Goal: Task Accomplishment & Management: Manage account settings

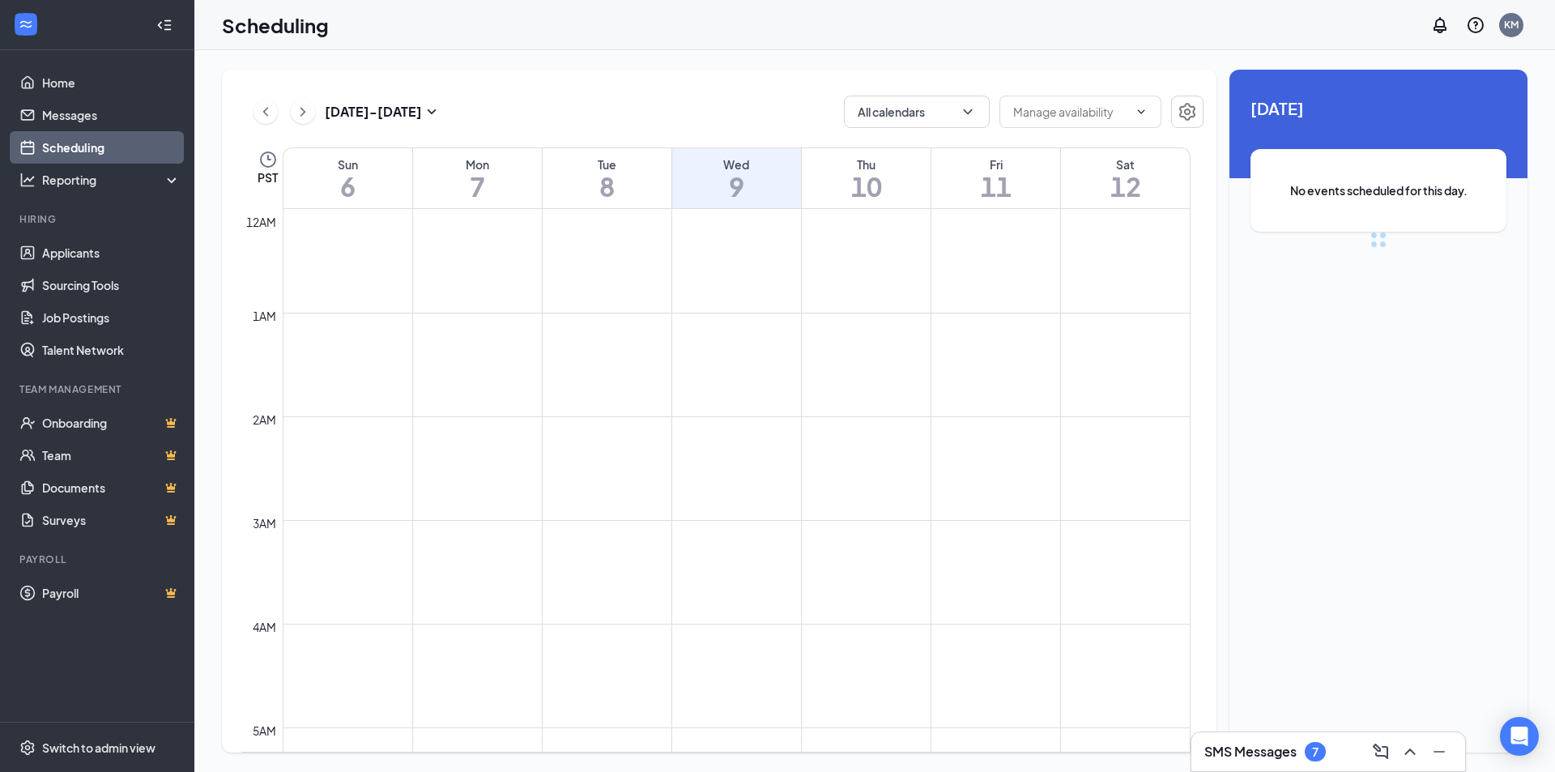
scroll to position [796, 0]
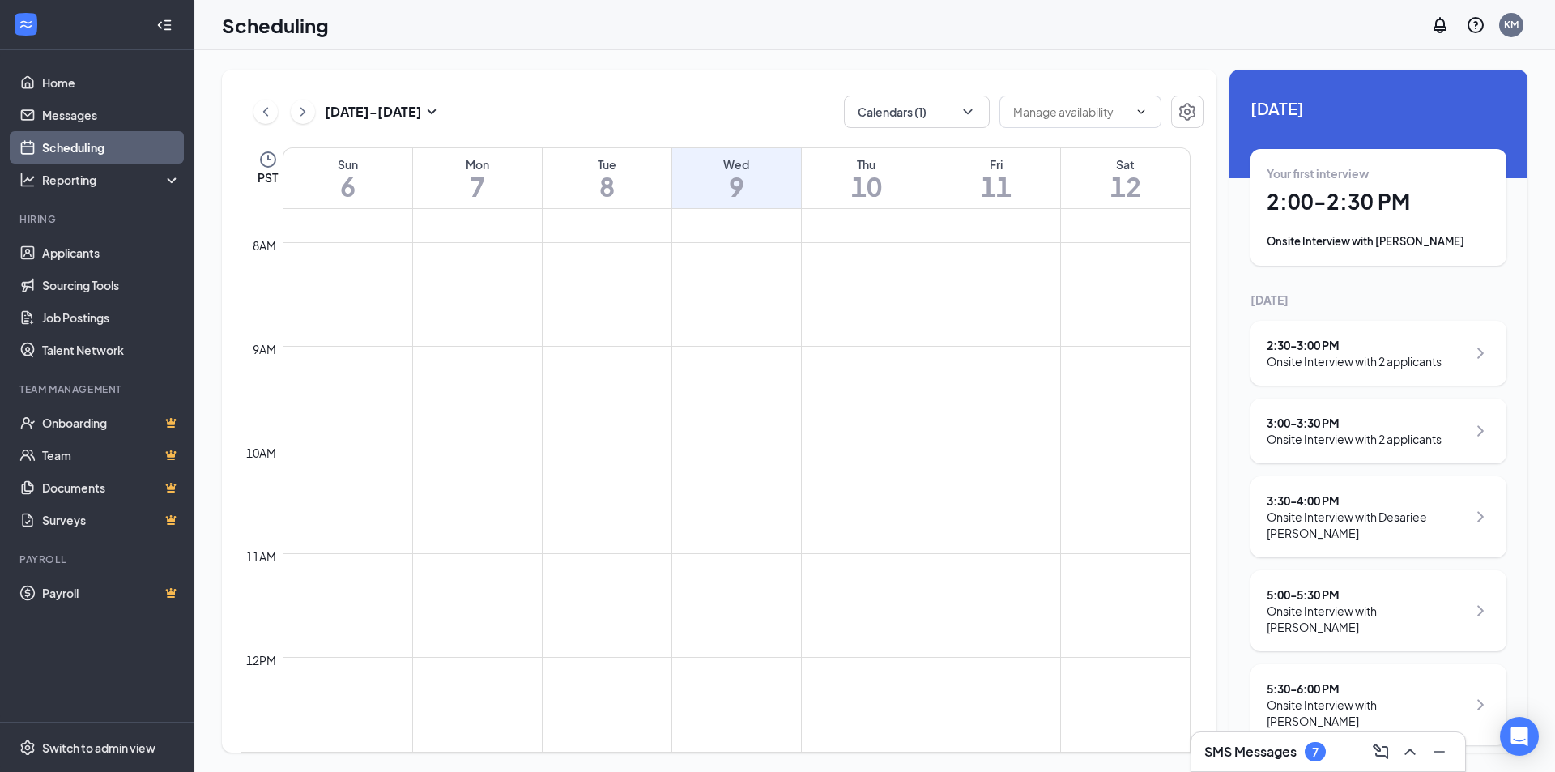
click at [353, 40] on div "Scheduling KM" at bounding box center [874, 25] width 1360 height 50
click at [299, 113] on icon "ChevronRight" at bounding box center [303, 111] width 16 height 19
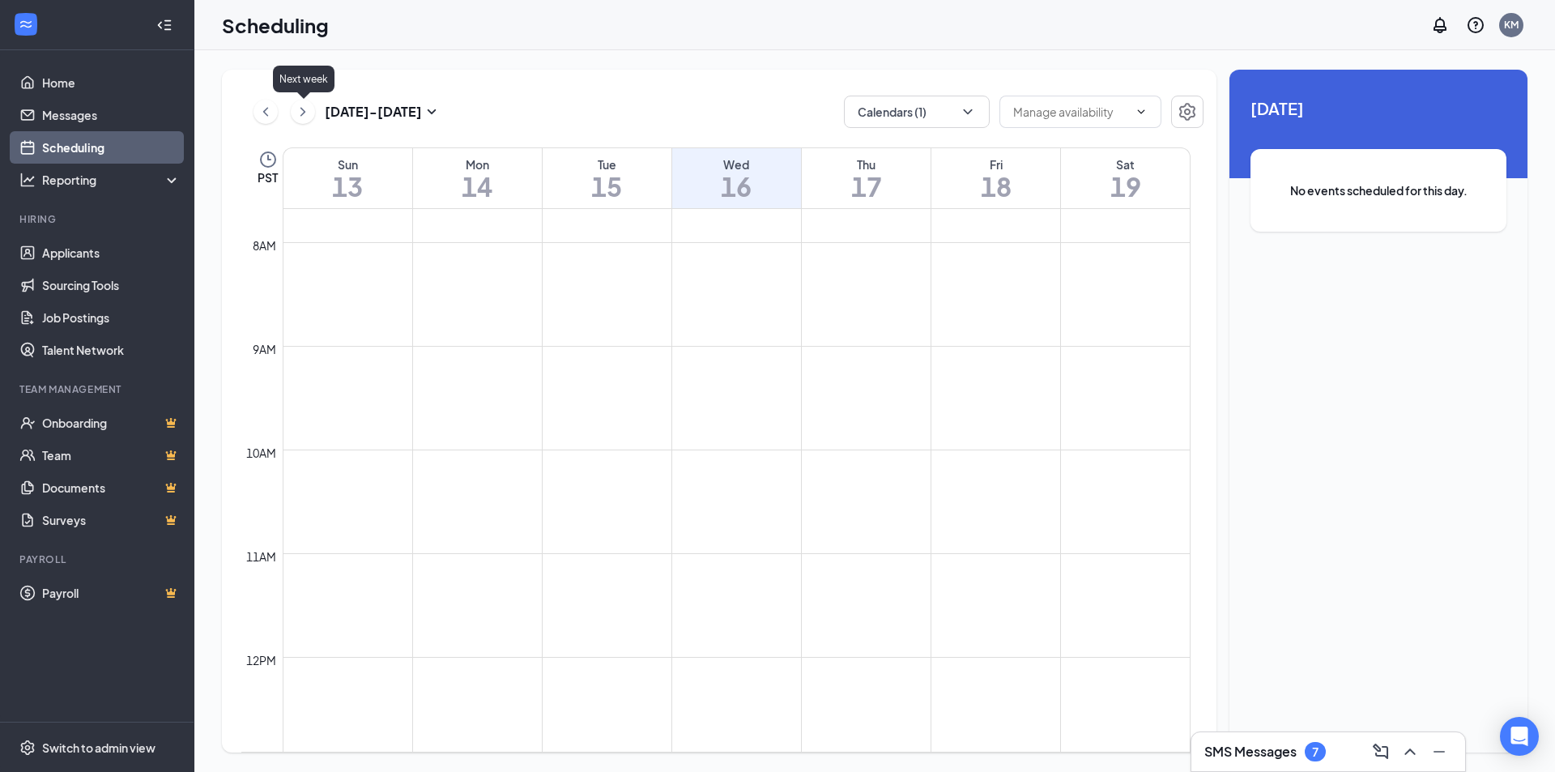
click at [299, 113] on icon "ChevronRight" at bounding box center [303, 111] width 16 height 19
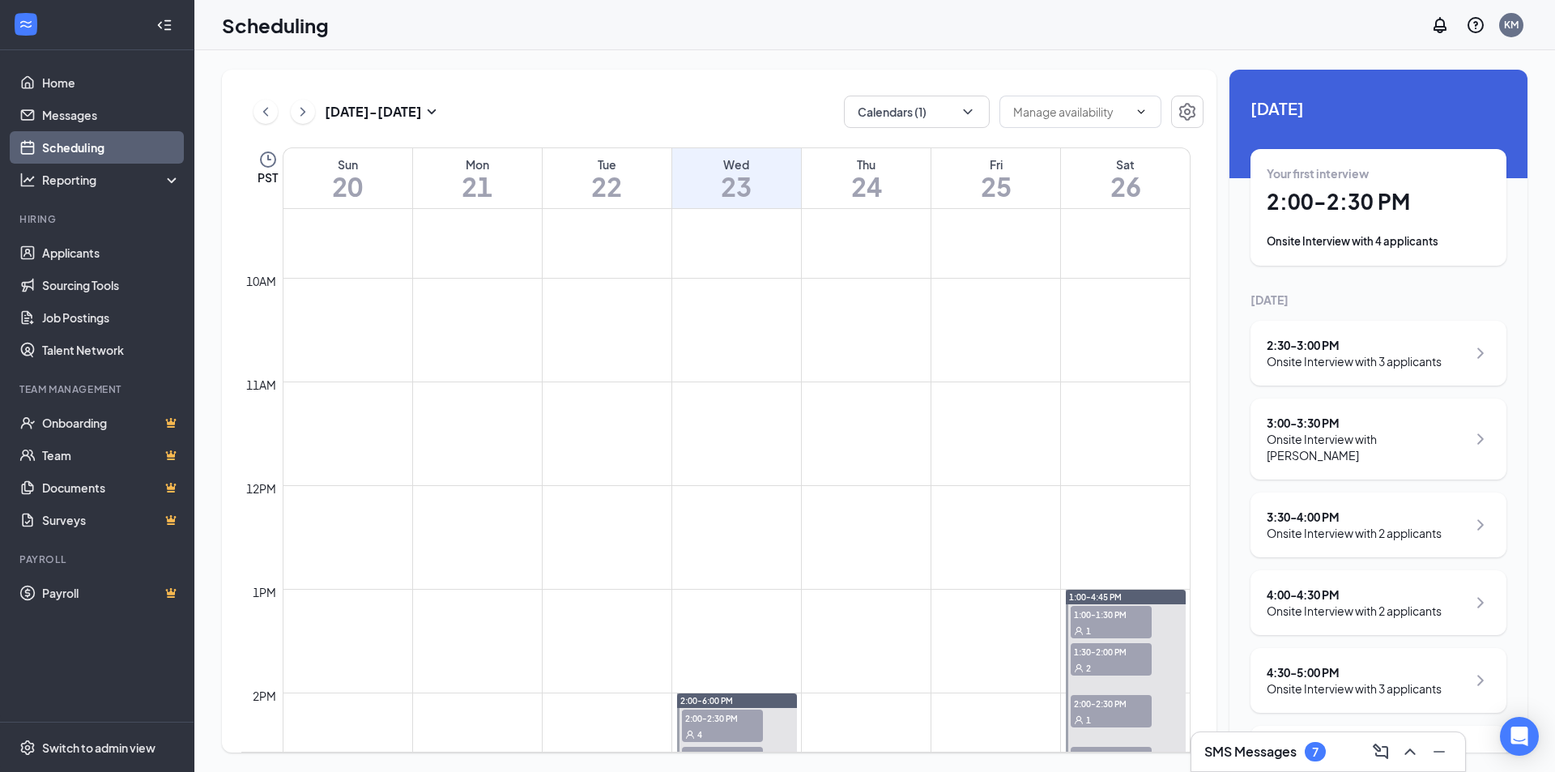
scroll to position [1227, 0]
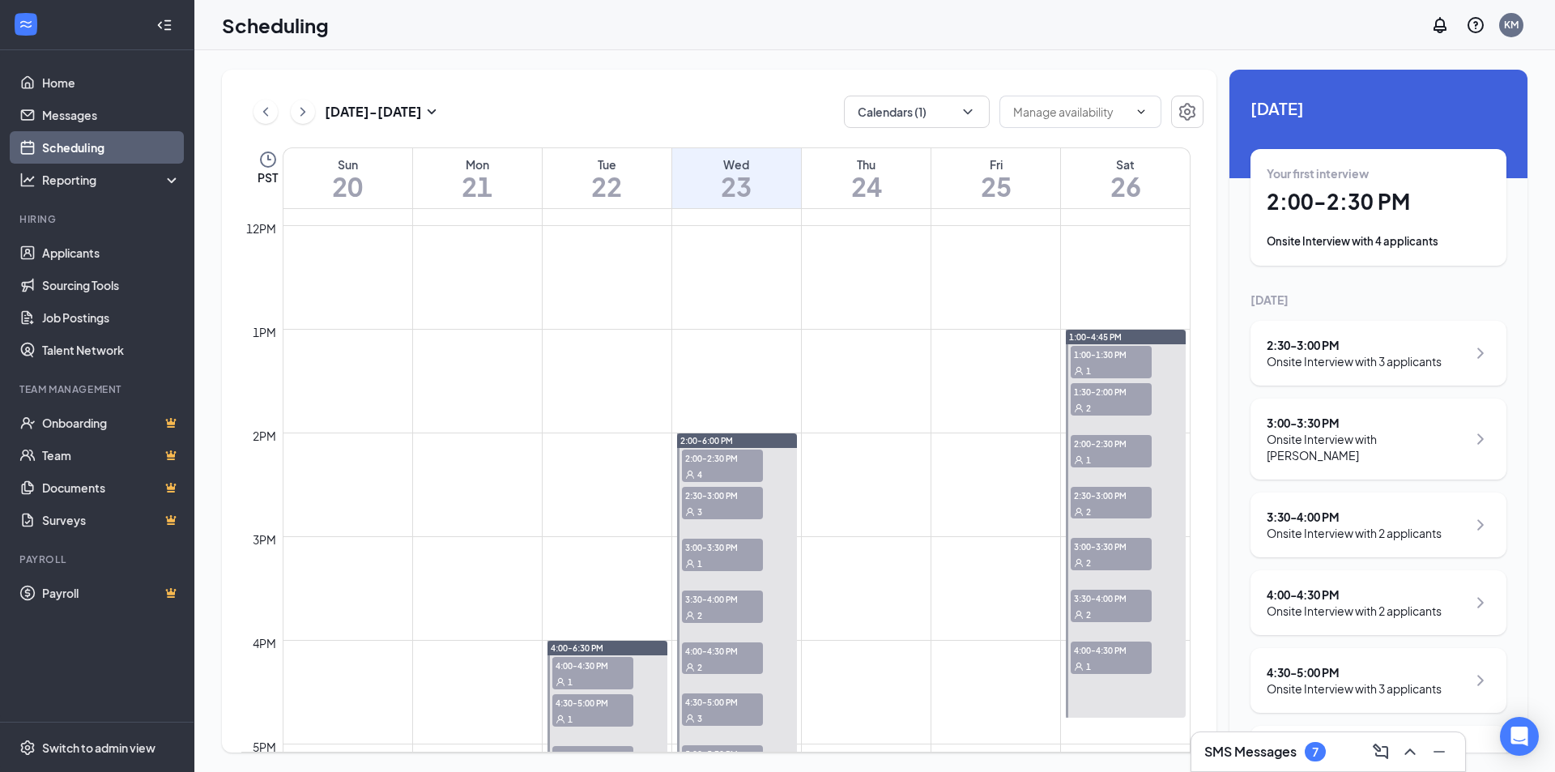
click at [1105, 353] on span "1:00-1:30 PM" at bounding box center [1110, 354] width 81 height 16
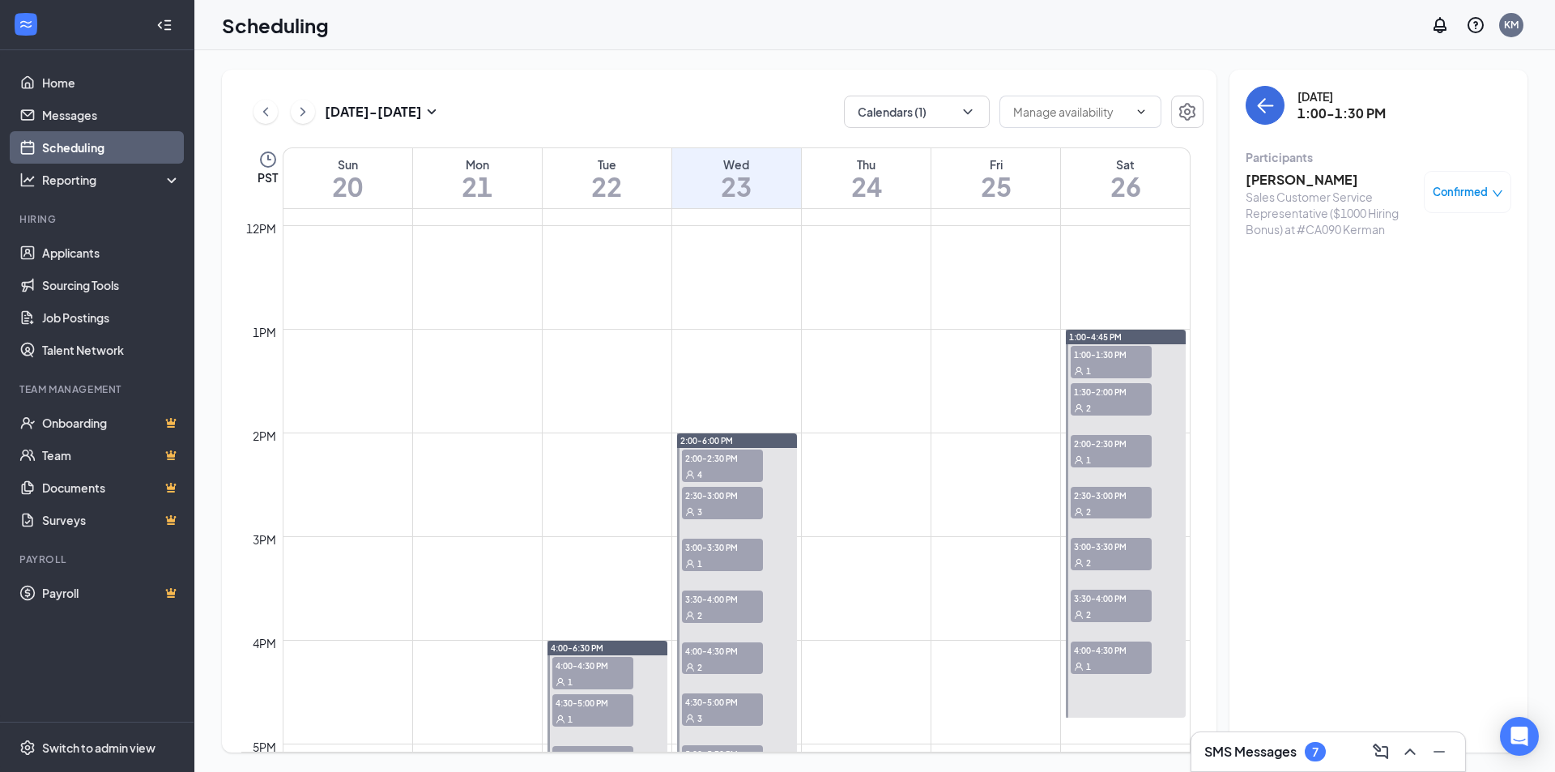
click at [1099, 401] on div "2" at bounding box center [1110, 407] width 81 height 16
click at [1099, 448] on span "2:00-2:30 PM" at bounding box center [1110, 443] width 81 height 16
click at [1093, 492] on span "2:30-3:00 PM" at bounding box center [1110, 495] width 81 height 16
click at [1095, 551] on span "3:00-3:30 PM" at bounding box center [1110, 546] width 81 height 16
click at [1095, 610] on div "2" at bounding box center [1110, 614] width 81 height 16
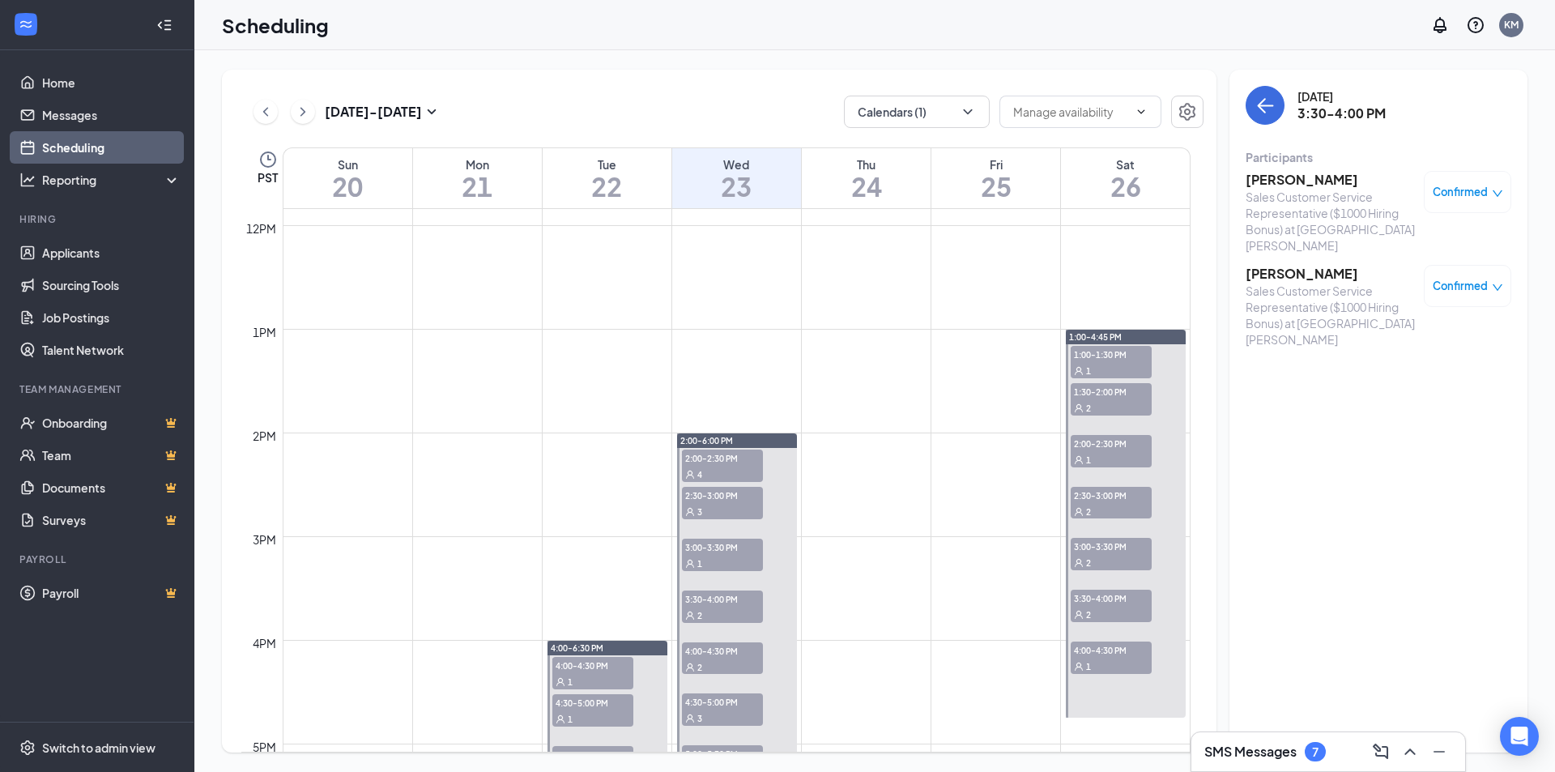
click at [1095, 653] on span "4:00-4:30 PM" at bounding box center [1110, 649] width 81 height 16
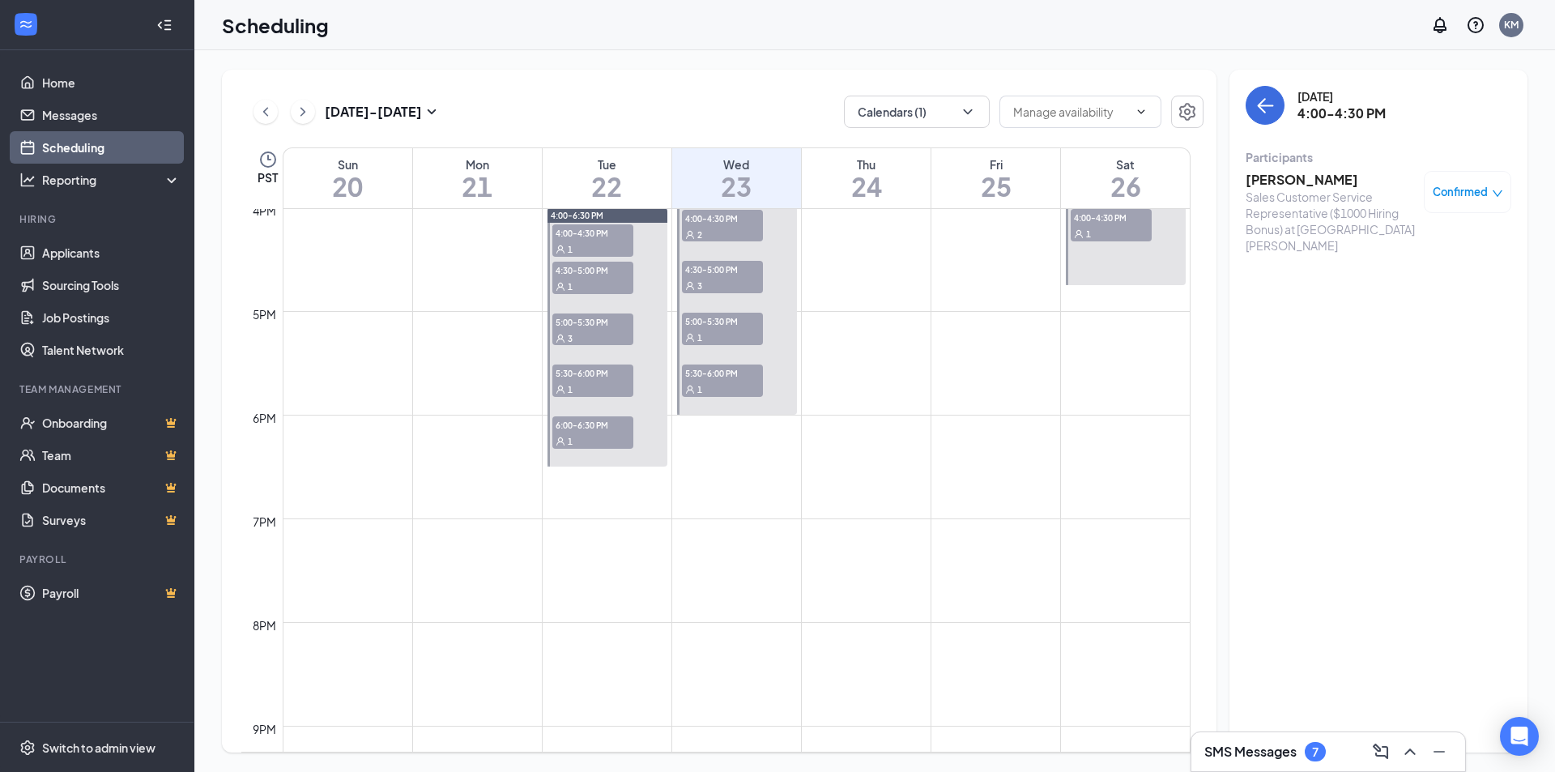
scroll to position [1444, 0]
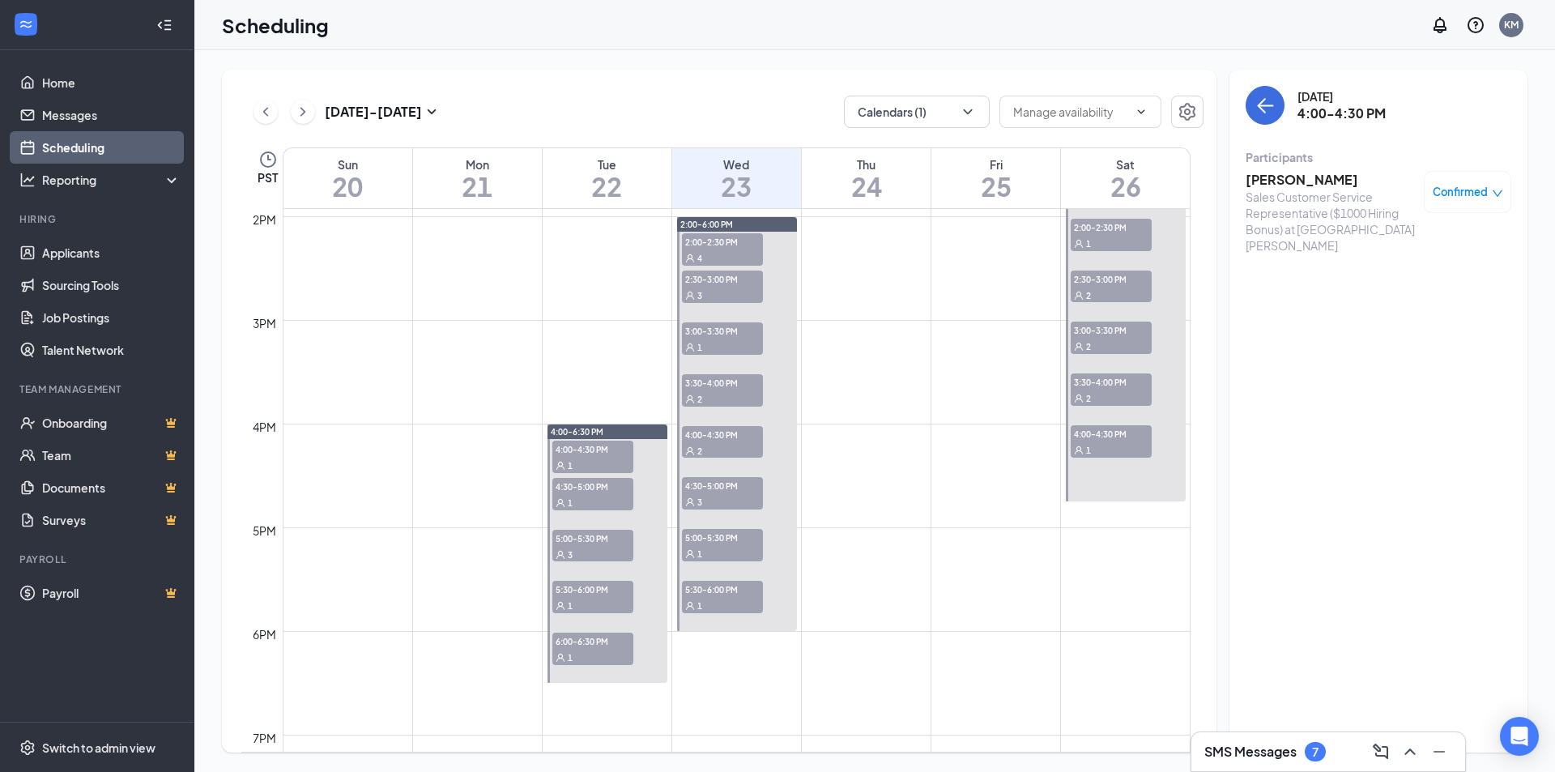
click at [703, 241] on span "2:00-2:30 PM" at bounding box center [722, 241] width 81 height 16
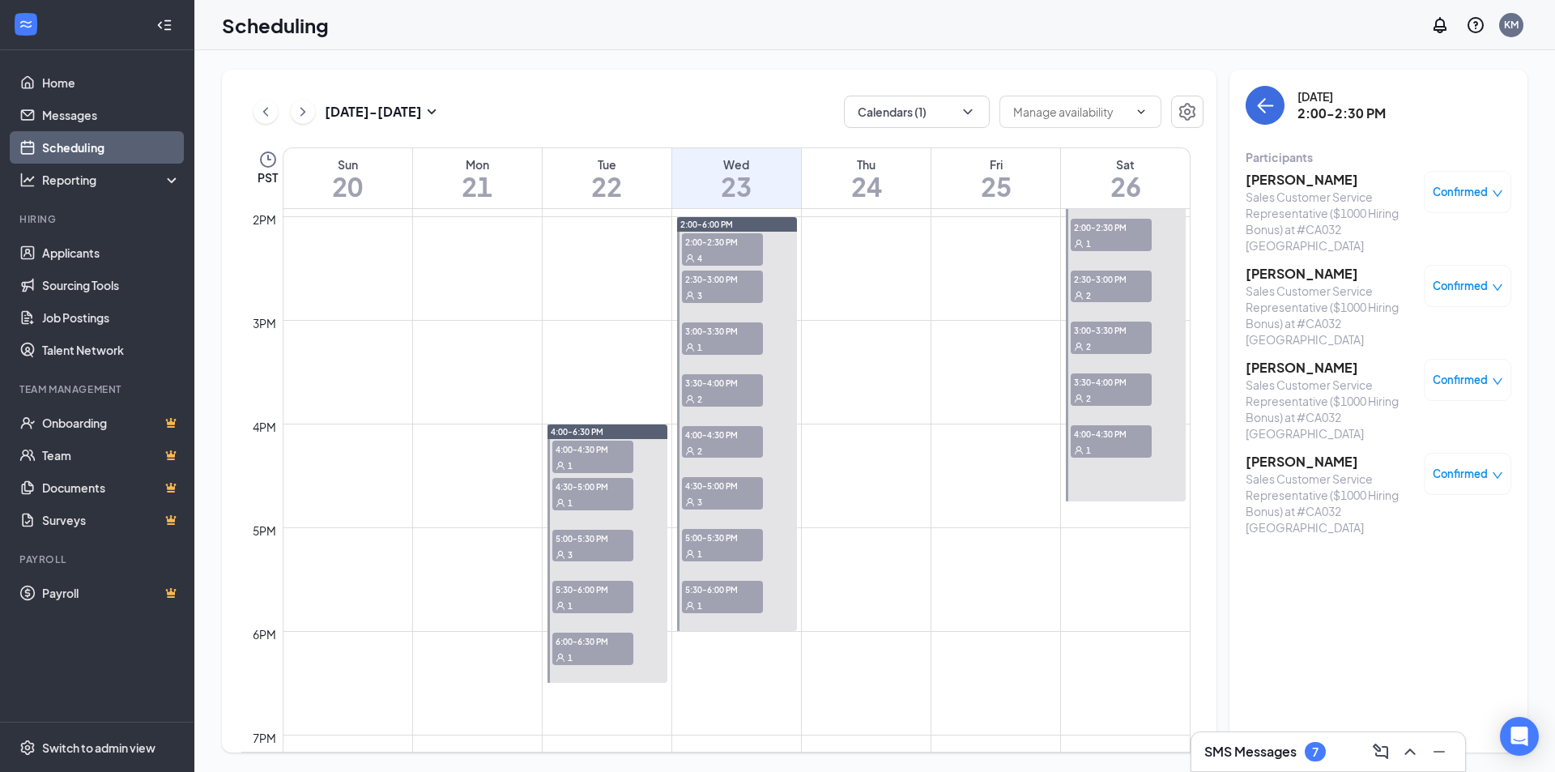
click at [699, 281] on span "2:30-3:00 PM" at bounding box center [722, 278] width 81 height 16
click at [698, 340] on div "1" at bounding box center [722, 346] width 81 height 16
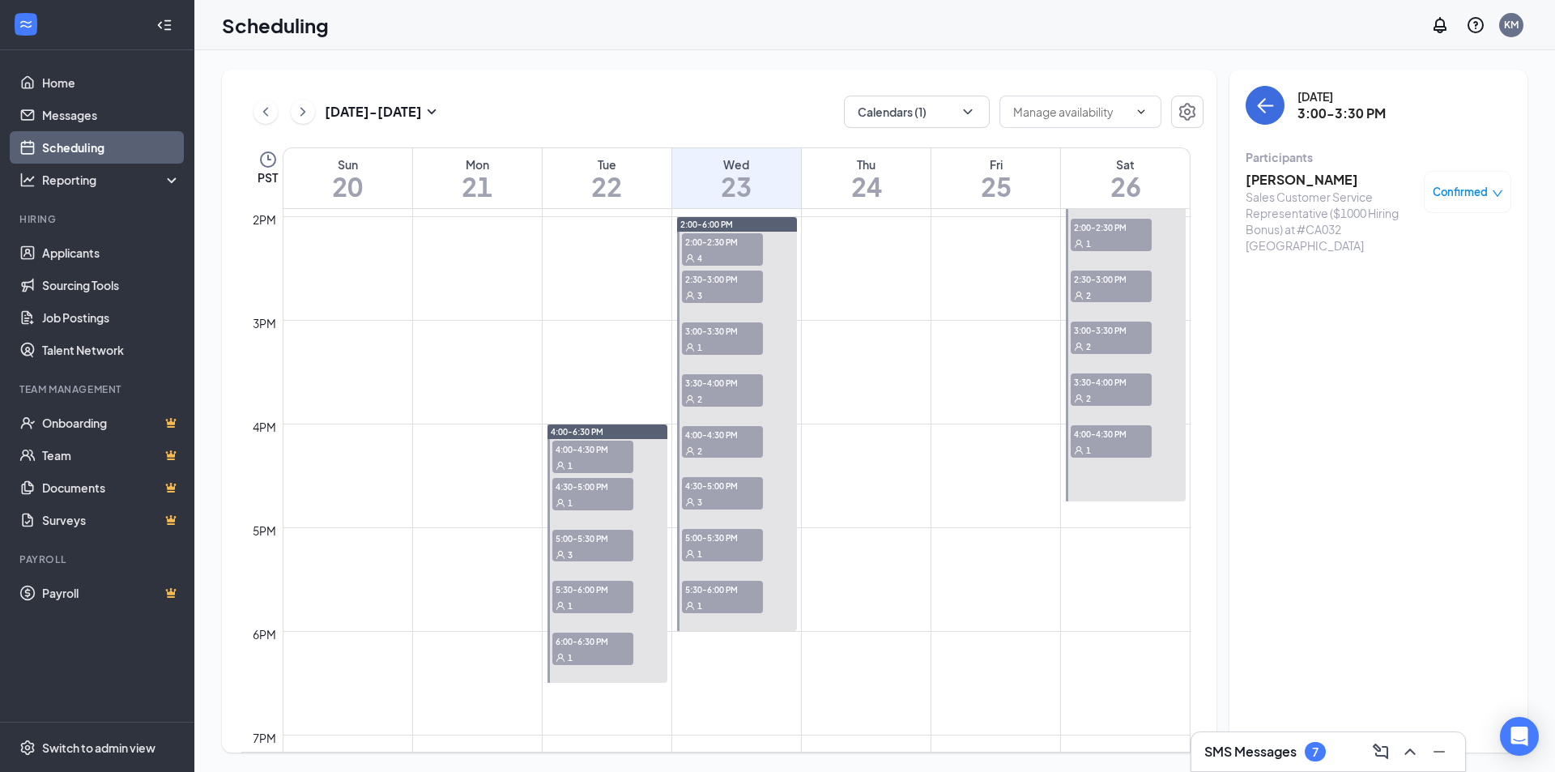
click at [697, 401] on span "2" at bounding box center [699, 398] width 5 height 11
click at [695, 444] on div "2" at bounding box center [722, 450] width 81 height 16
click at [704, 486] on span "4:30-5:00 PM" at bounding box center [722, 485] width 81 height 16
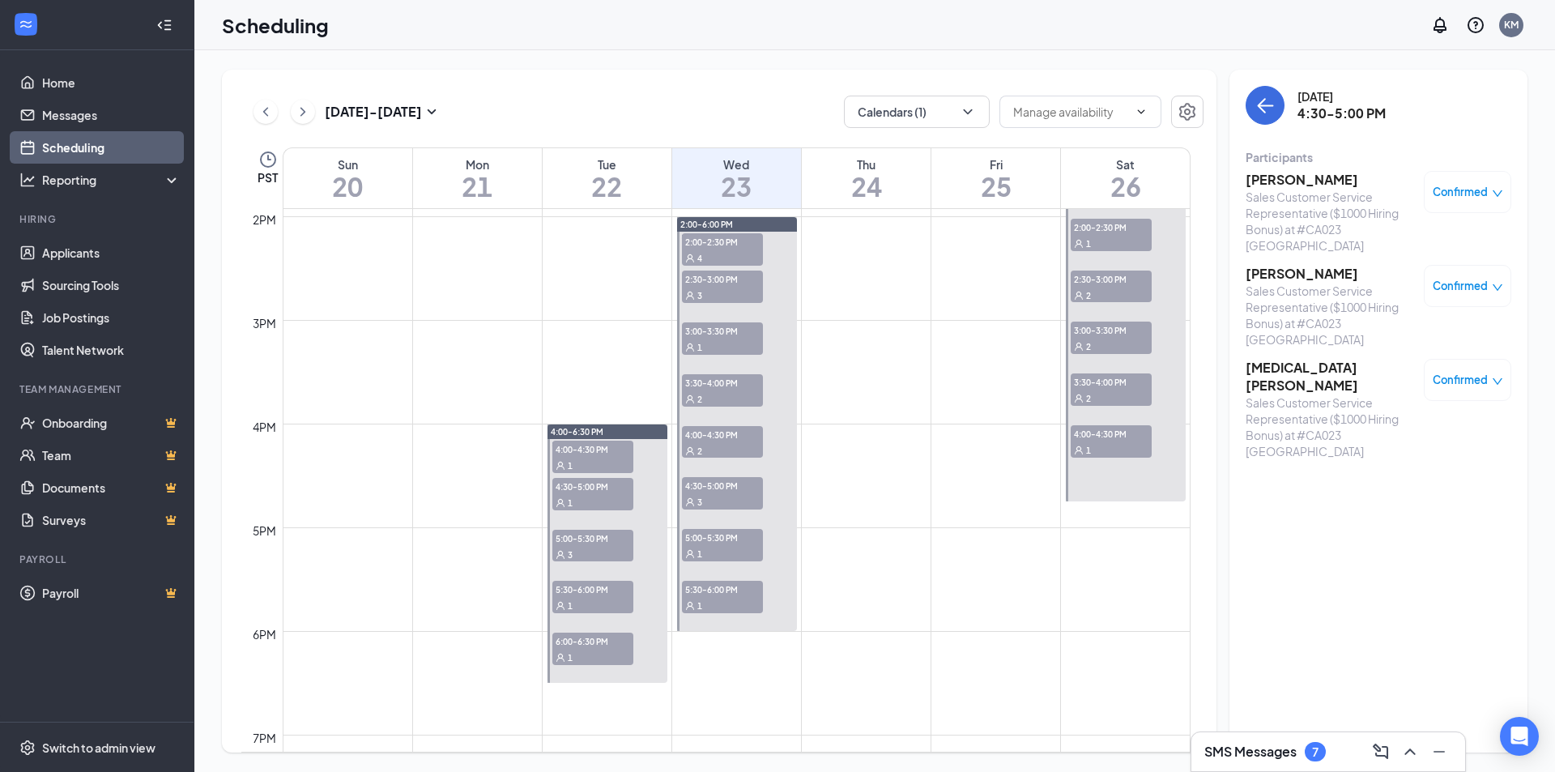
click at [696, 539] on span "5:00-5:30 PM" at bounding box center [722, 537] width 81 height 16
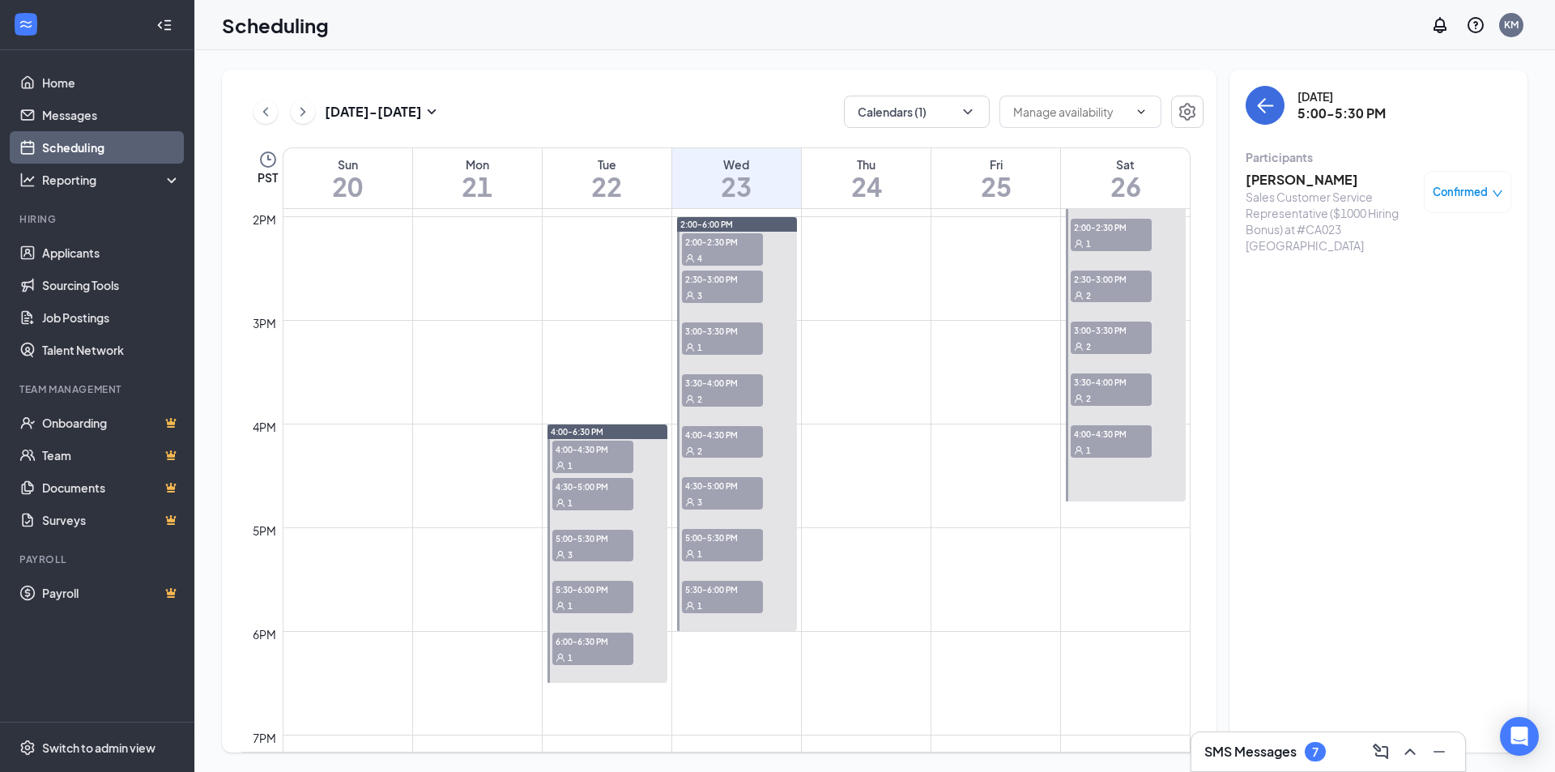
click at [696, 592] on span "5:30-6:00 PM" at bounding box center [722, 589] width 81 height 16
click at [576, 457] on div "1" at bounding box center [592, 465] width 81 height 16
click at [567, 489] on span "4:30-5:00 PM" at bounding box center [592, 486] width 81 height 16
click at [570, 549] on span "3" at bounding box center [570, 554] width 5 height 11
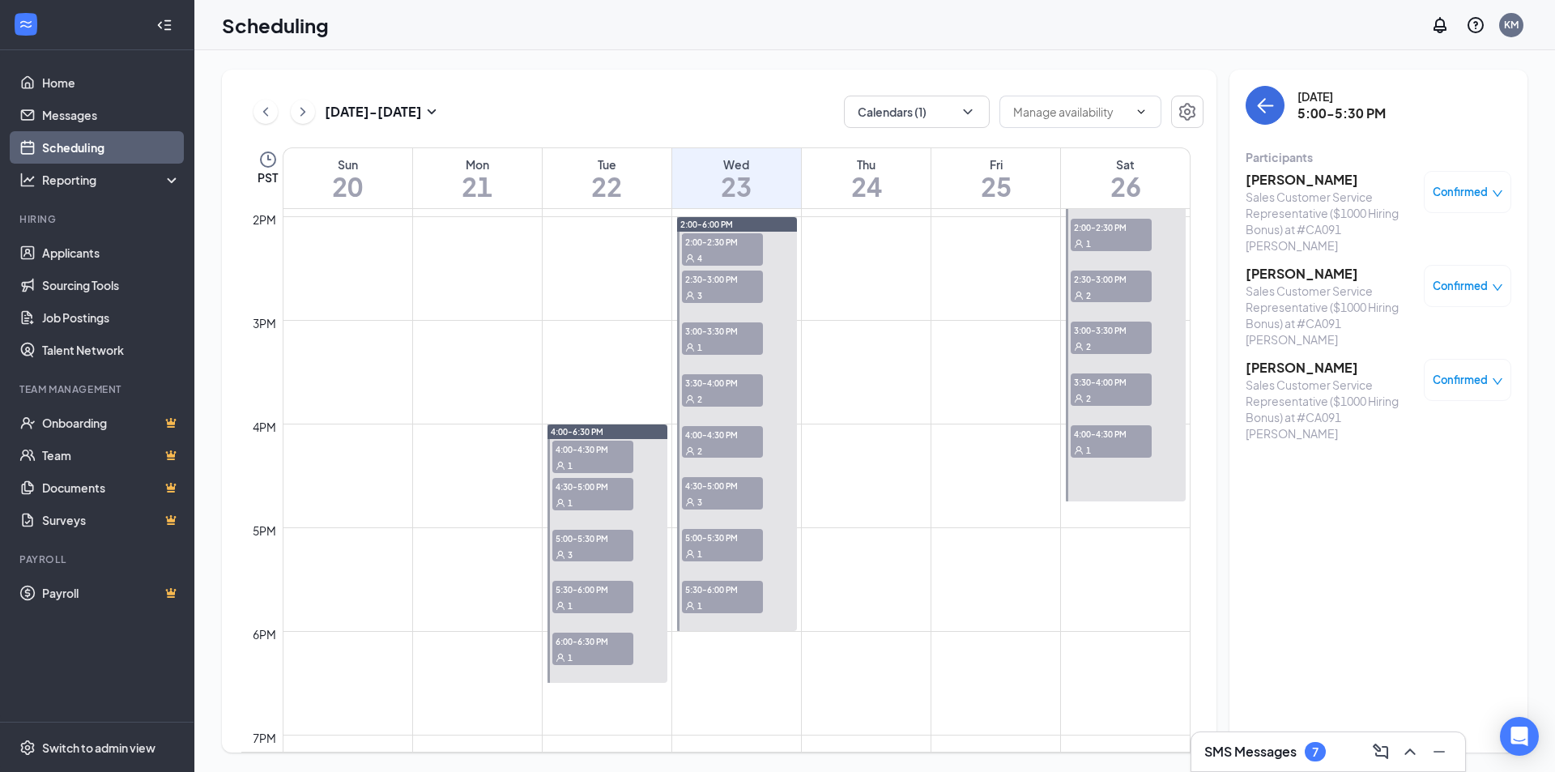
click at [571, 593] on span "5:30-6:00 PM" at bounding box center [592, 589] width 81 height 16
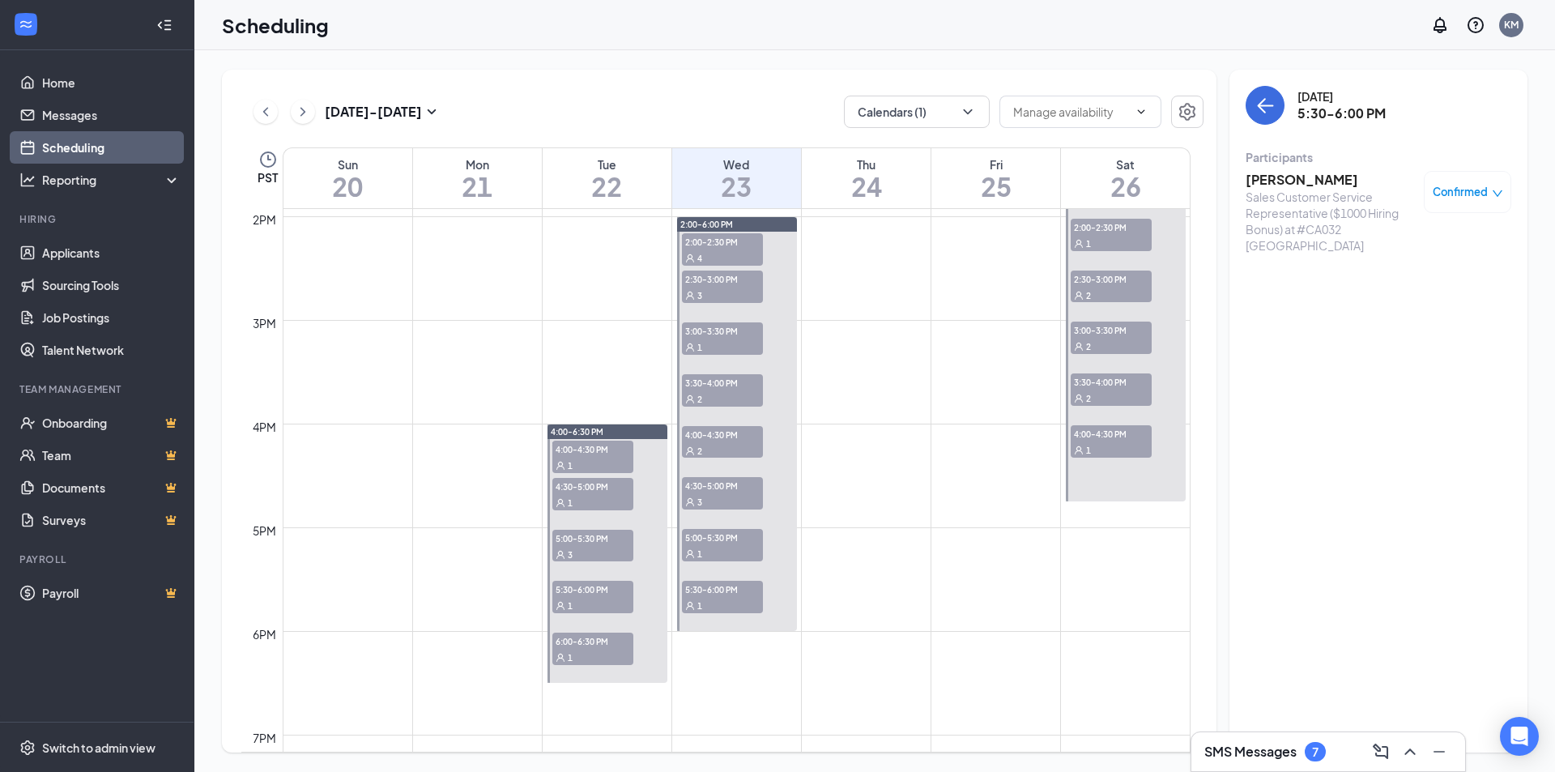
click at [571, 655] on span "1" at bounding box center [570, 657] width 5 height 11
click at [257, 114] on button at bounding box center [265, 112] width 24 height 24
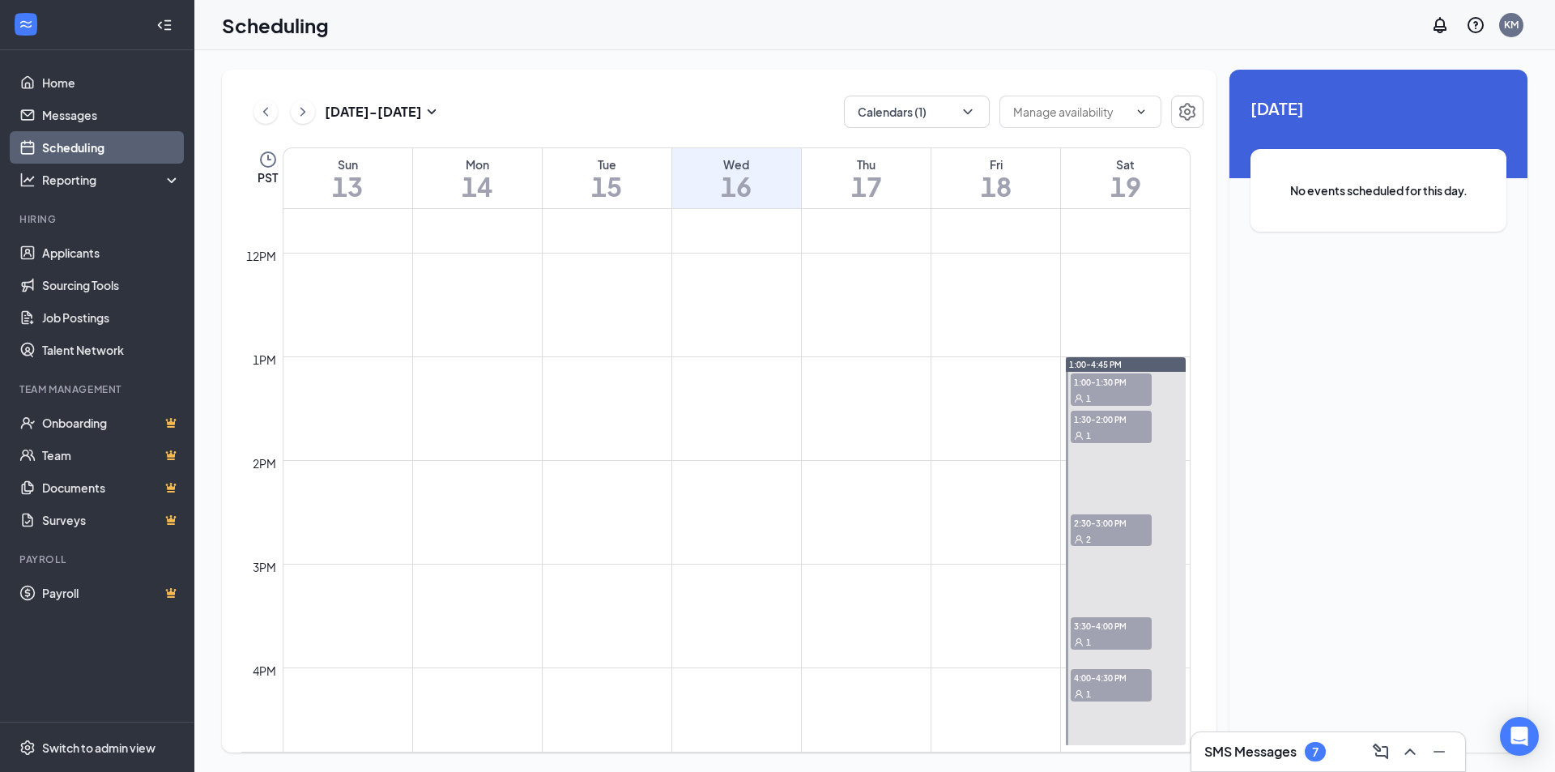
scroll to position [1227, 0]
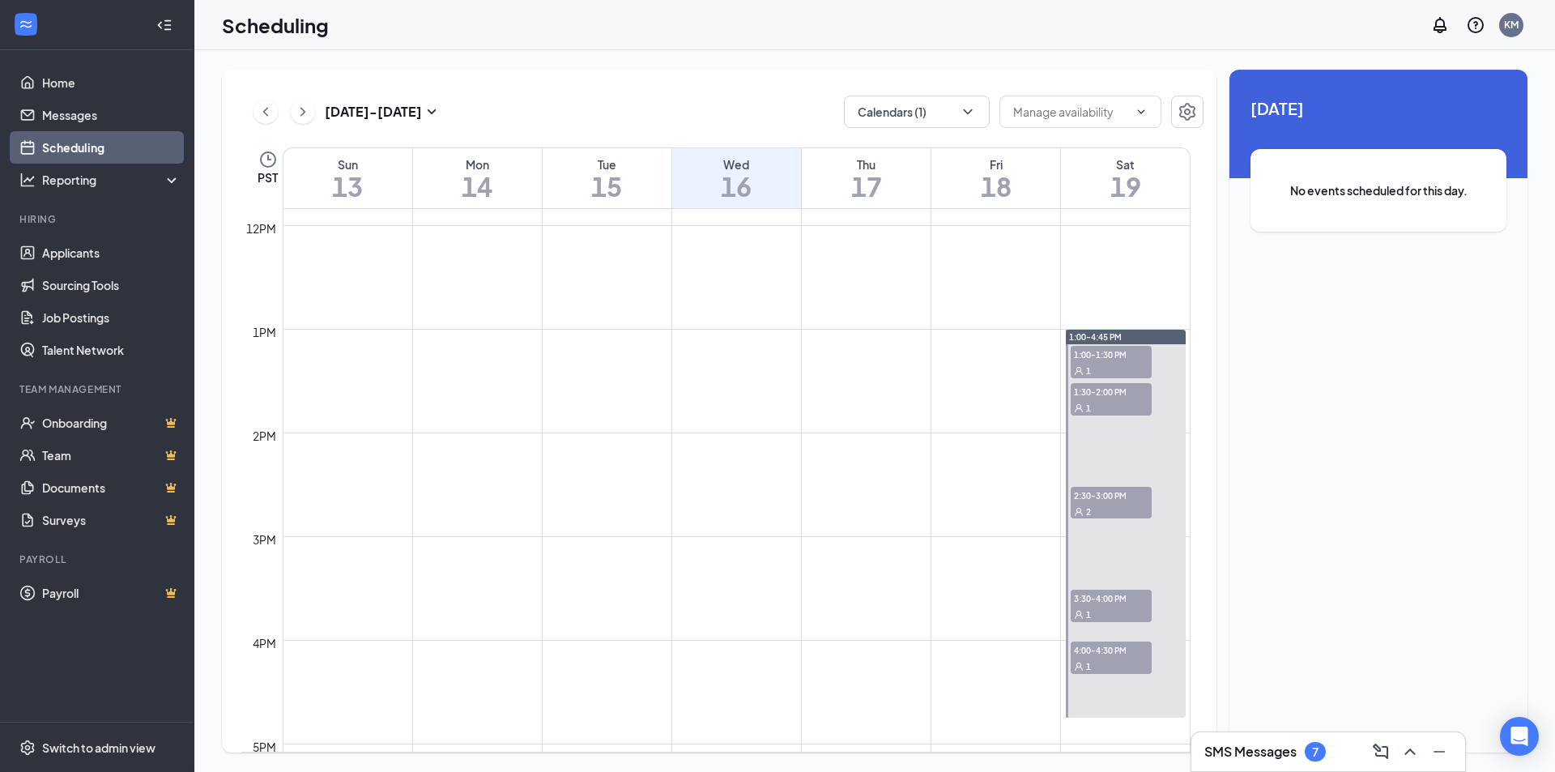
click at [1120, 364] on div "1" at bounding box center [1110, 370] width 81 height 16
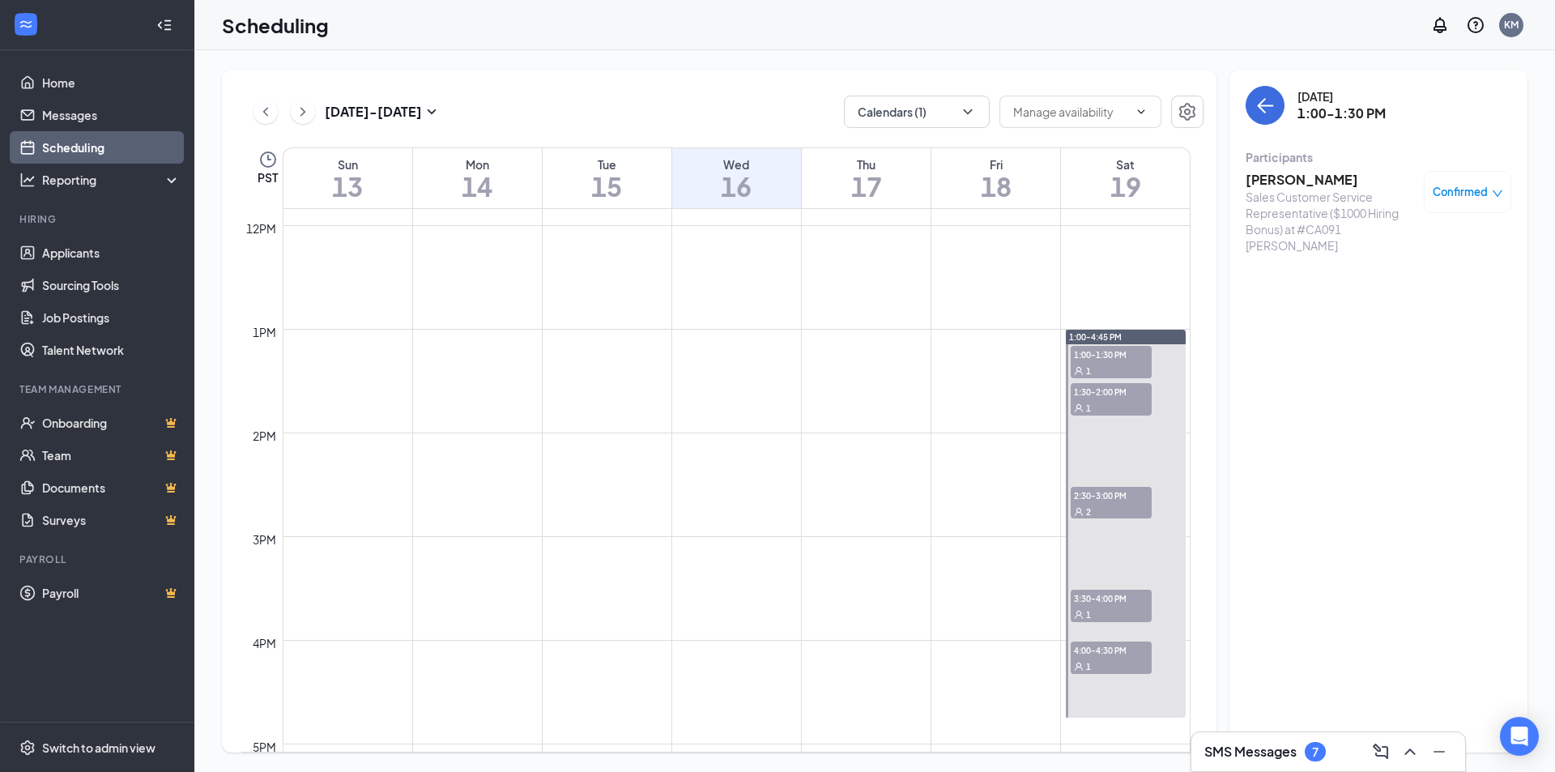
click at [1113, 393] on span "1:30-2:00 PM" at bounding box center [1110, 391] width 81 height 16
click at [1100, 496] on span "2:30-3:00 PM" at bounding box center [1110, 495] width 81 height 16
click at [1105, 619] on div "1" at bounding box center [1110, 614] width 81 height 16
click at [1116, 651] on span "4:00-4:30 PM" at bounding box center [1110, 649] width 81 height 16
click at [257, 104] on icon "ChevronLeft" at bounding box center [265, 111] width 16 height 19
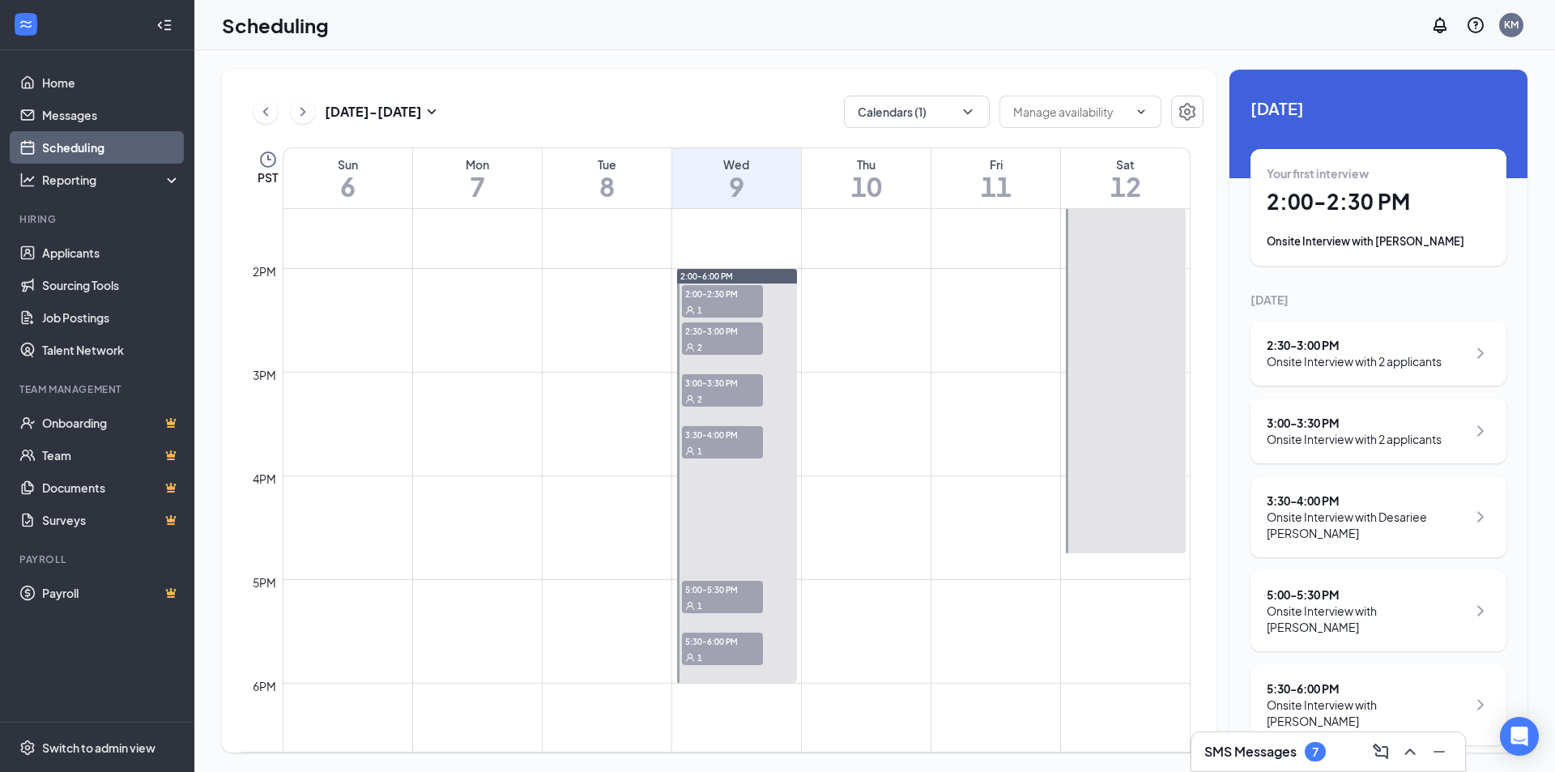
scroll to position [1444, 0]
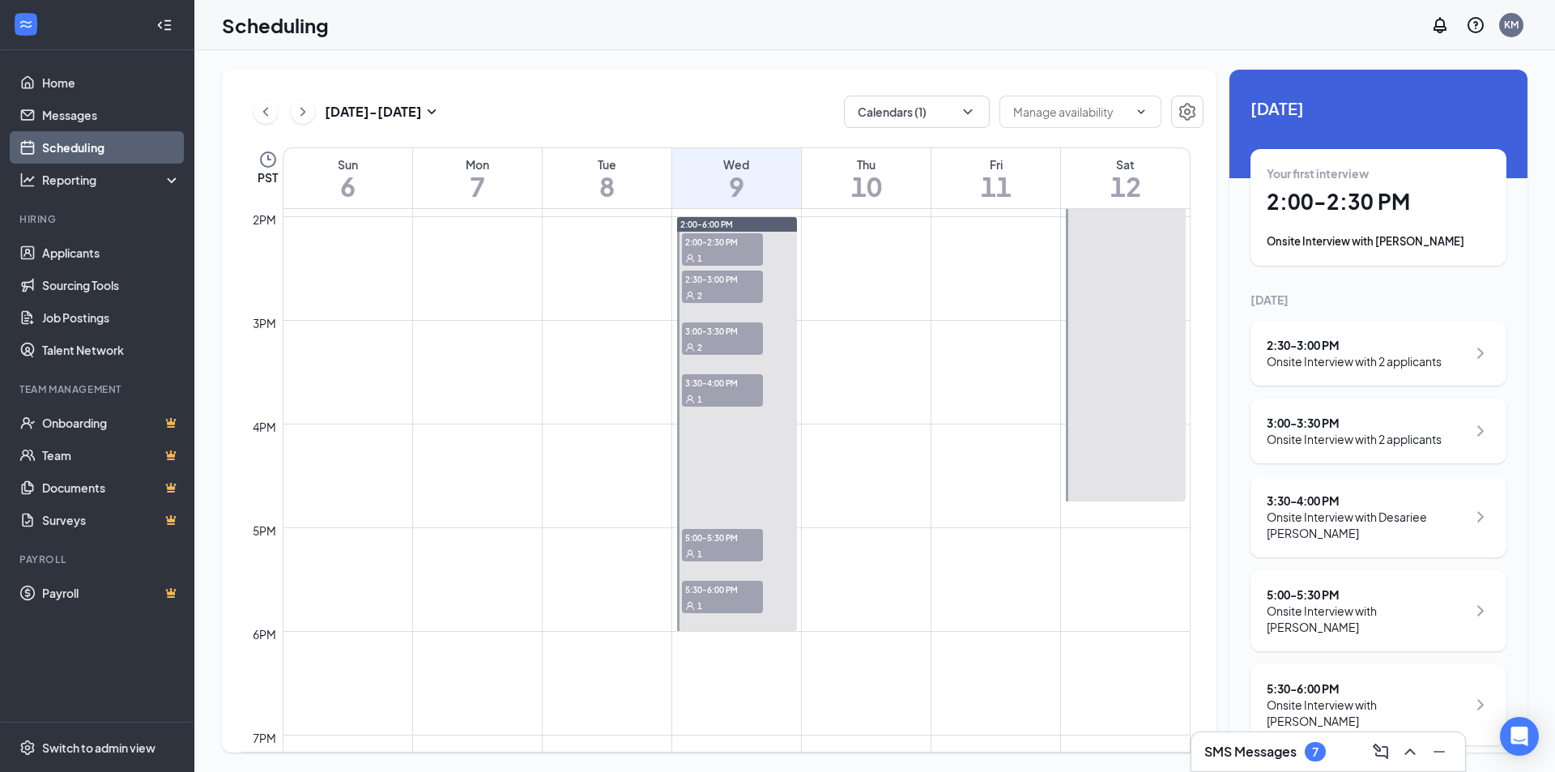
click at [721, 249] on div "1" at bounding box center [722, 257] width 81 height 16
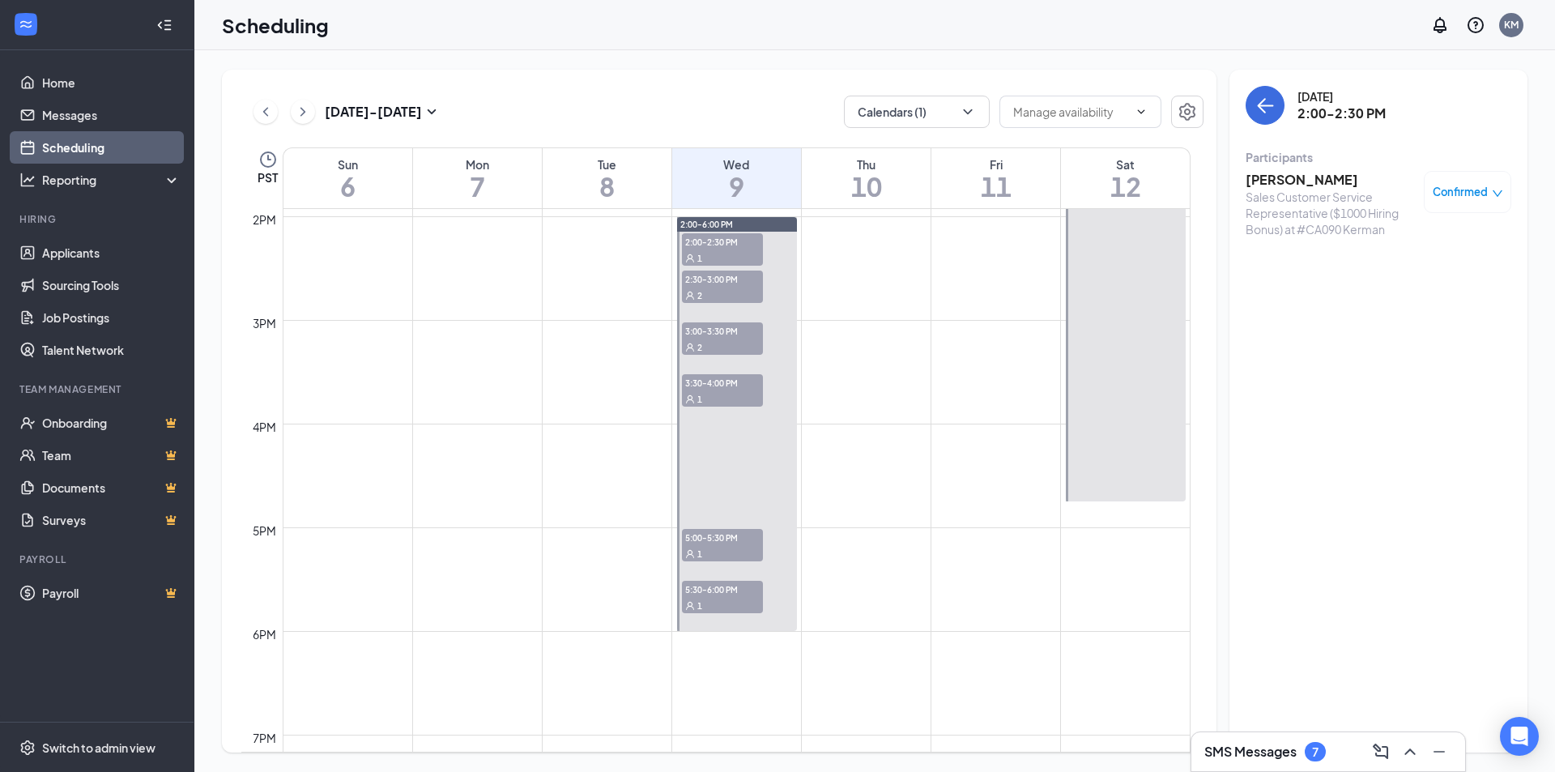
click at [709, 289] on div "2" at bounding box center [722, 295] width 81 height 16
click at [712, 343] on div "2" at bounding box center [722, 346] width 81 height 16
click at [707, 397] on div "1" at bounding box center [722, 398] width 81 height 16
click at [716, 542] on span "5:00-5:30 PM" at bounding box center [722, 537] width 81 height 16
click at [712, 596] on span "5:30-6:00 PM" at bounding box center [722, 589] width 81 height 16
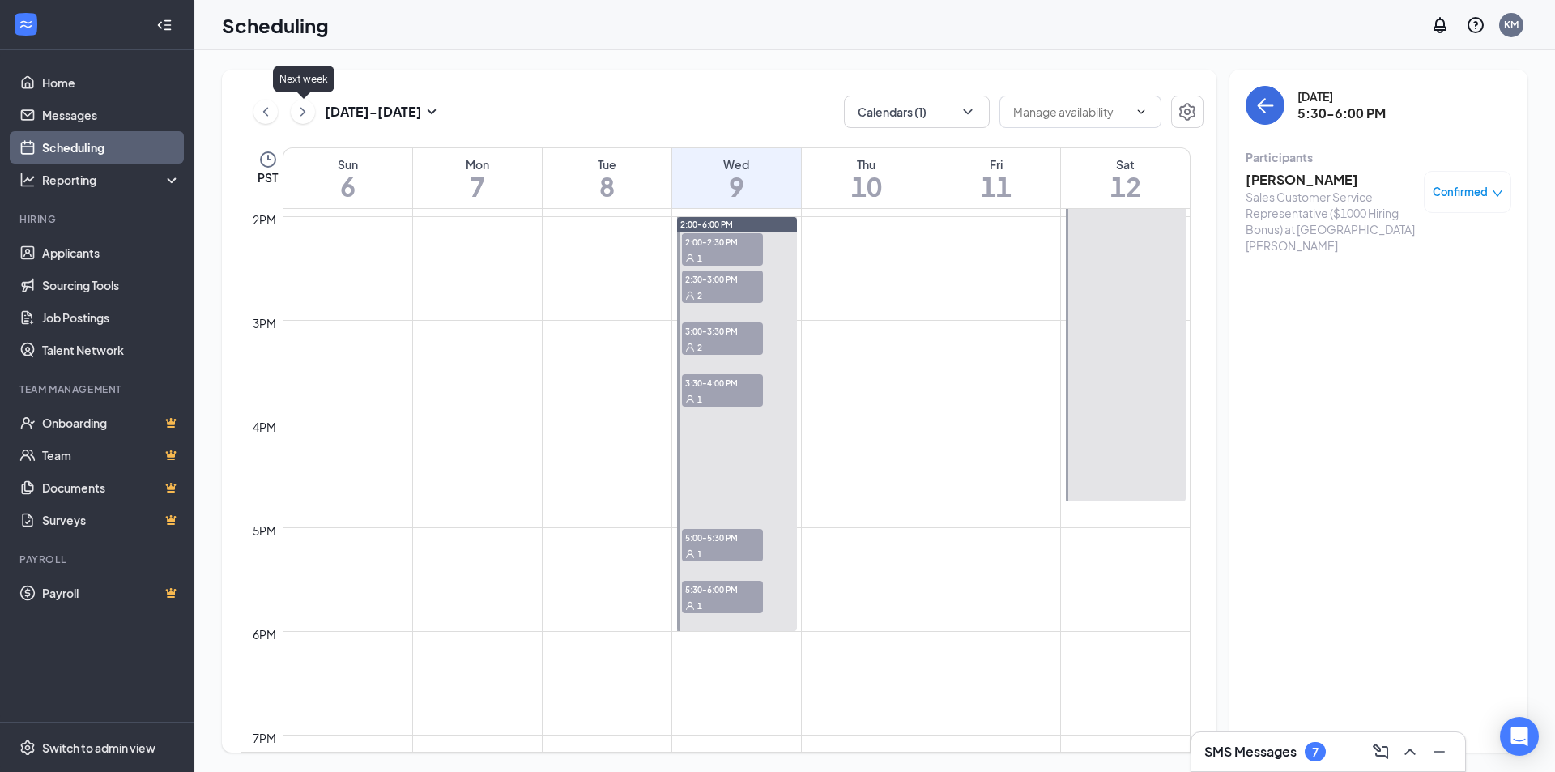
click at [300, 114] on icon "ChevronRight" at bounding box center [303, 111] width 16 height 19
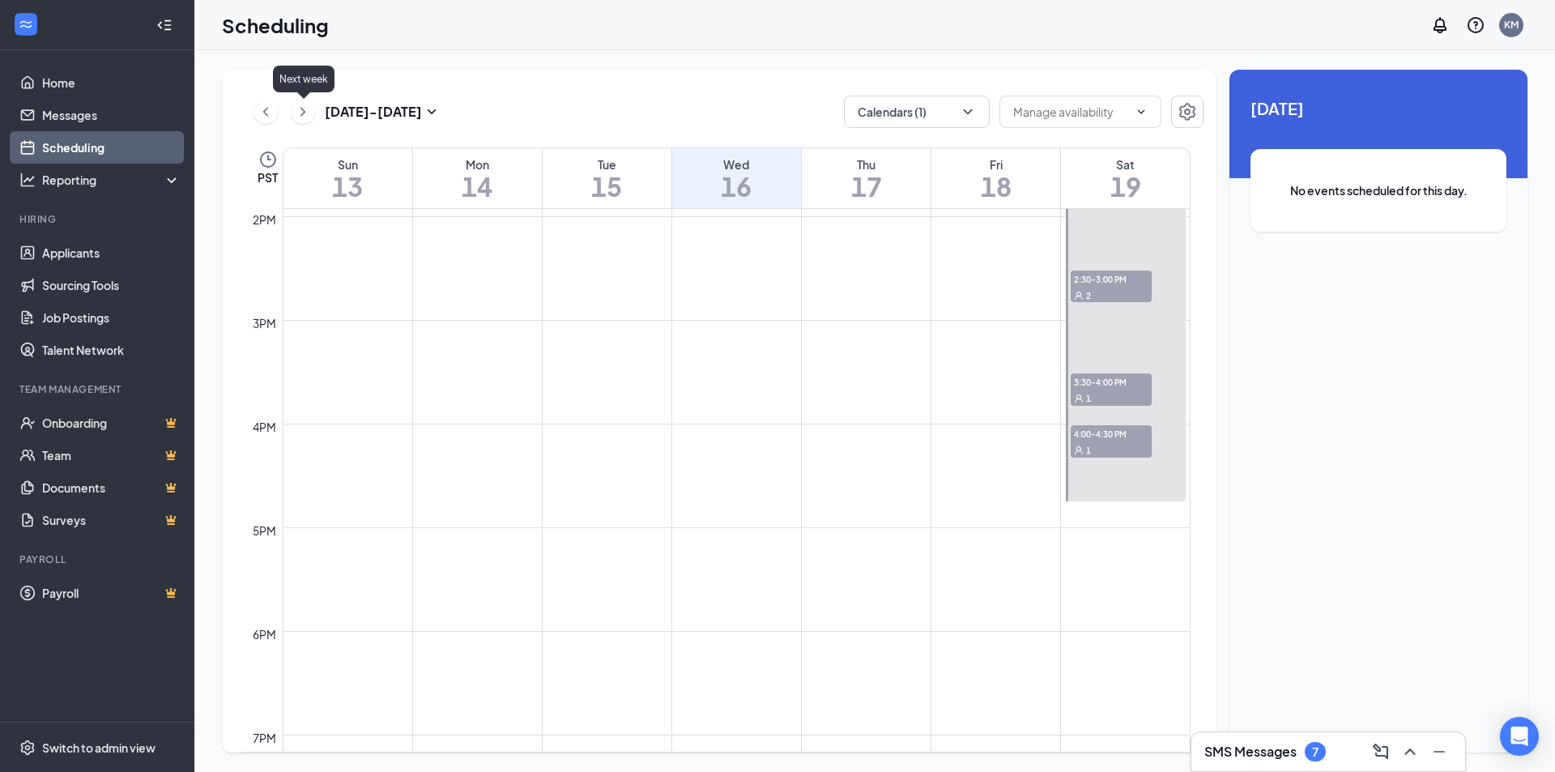
scroll to position [796, 0]
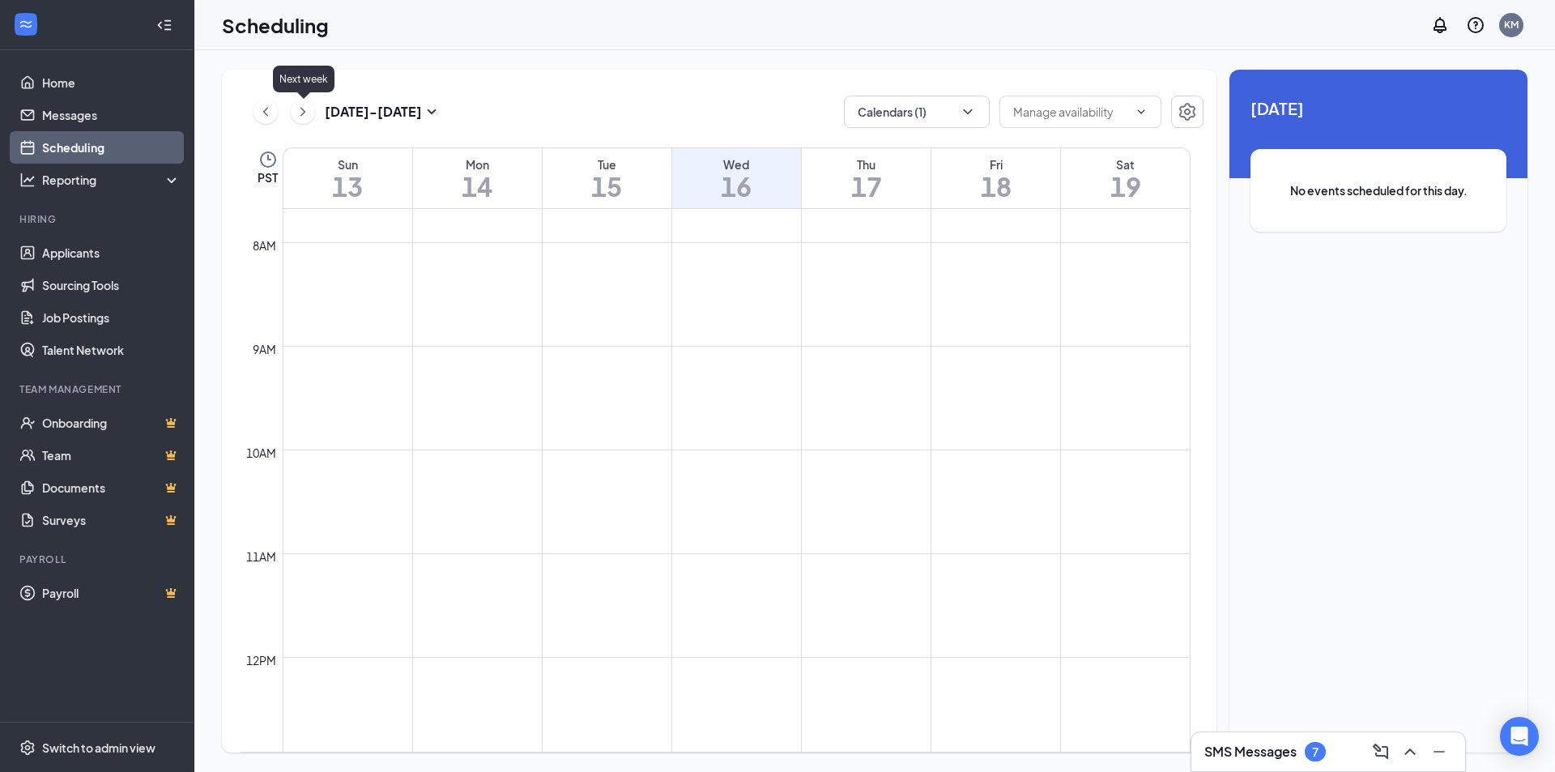
click at [300, 114] on icon "ChevronRight" at bounding box center [303, 111] width 16 height 19
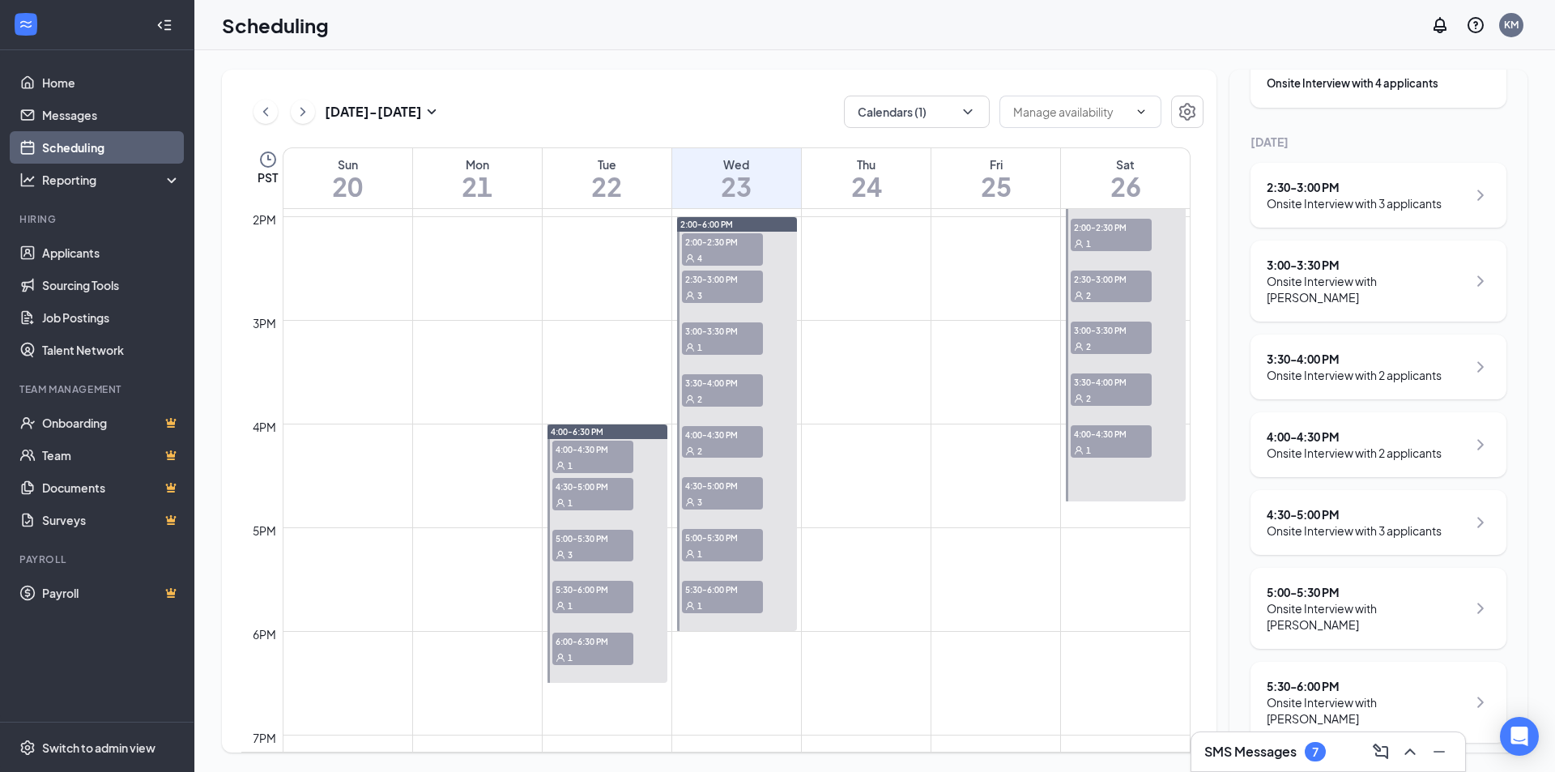
scroll to position [1228, 0]
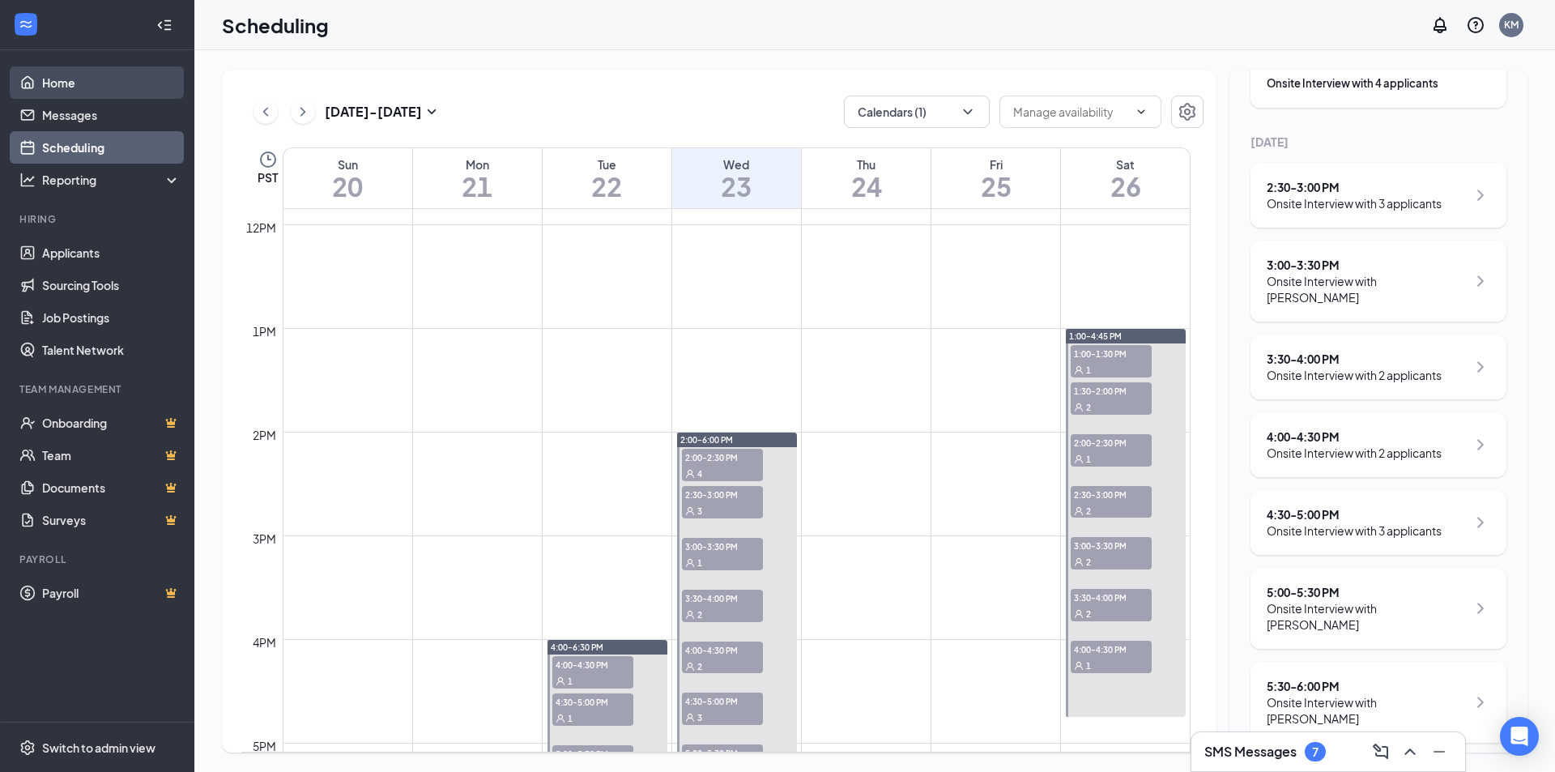
click at [78, 88] on link "Home" at bounding box center [111, 82] width 138 height 32
